Goal: Transaction & Acquisition: Register for event/course

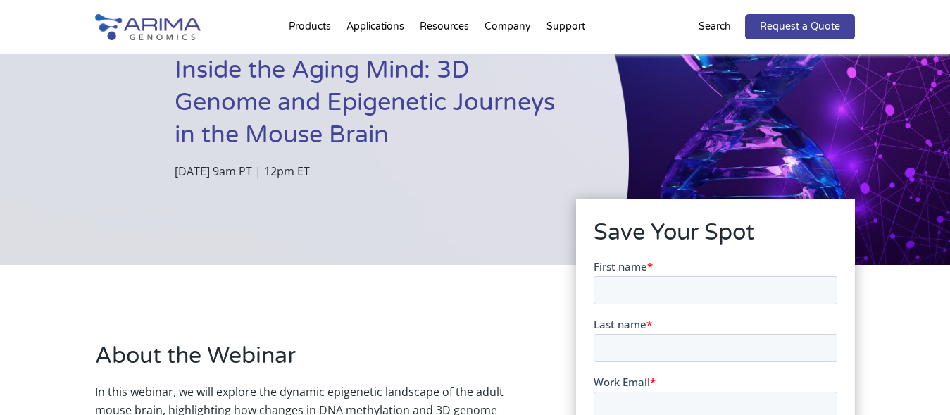
scroll to position [287, 0]
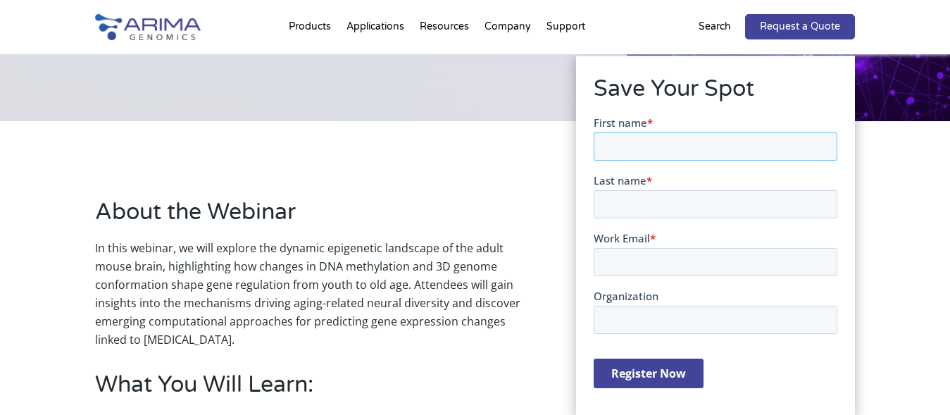
click at [677, 155] on input "First name *" at bounding box center [716, 146] width 244 height 28
type input "Igor"
type input "Ovtchinnikov"
type input "igor.ovtchinnikov@und.edu"
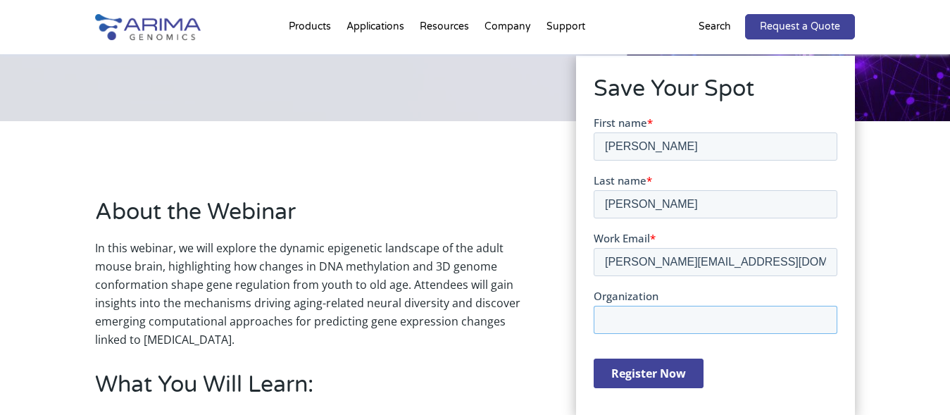
type input "Unversity of North Dakota"
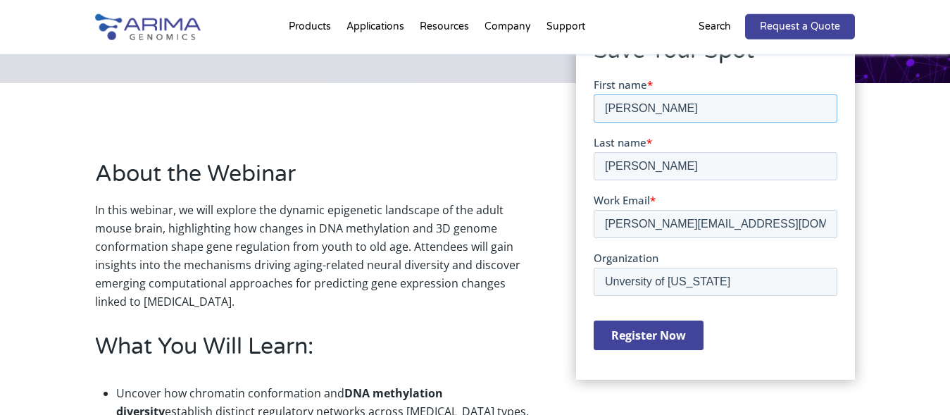
scroll to position [359, 0]
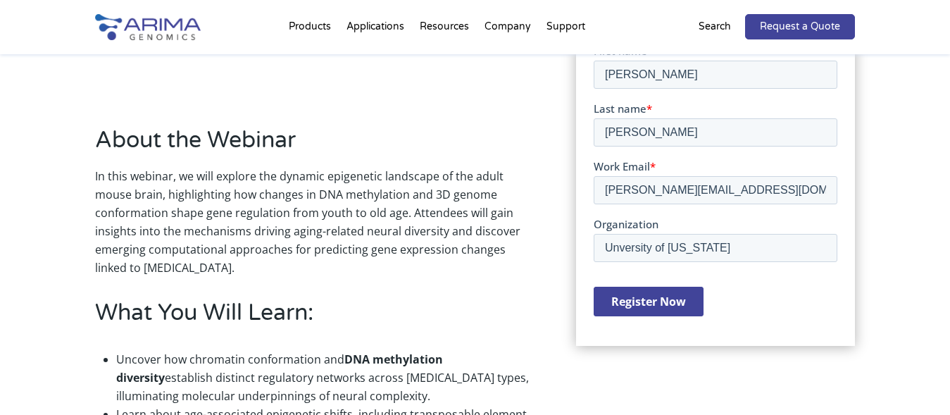
click at [670, 297] on input "Register Now" at bounding box center [649, 301] width 110 height 30
